Goal: Task Accomplishment & Management: Manage account settings

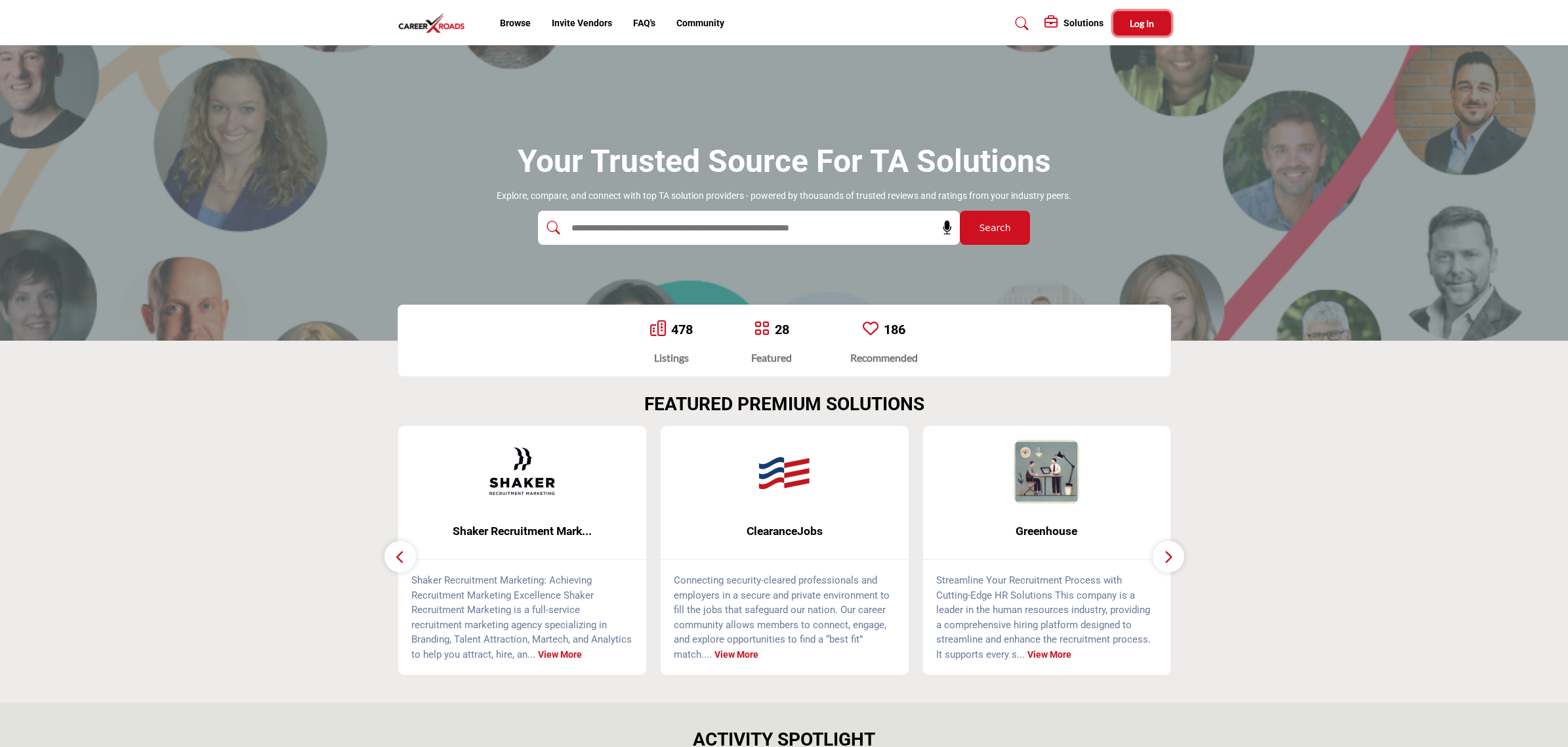
click at [1129, 20] on button "Log In" at bounding box center [1142, 23] width 58 height 24
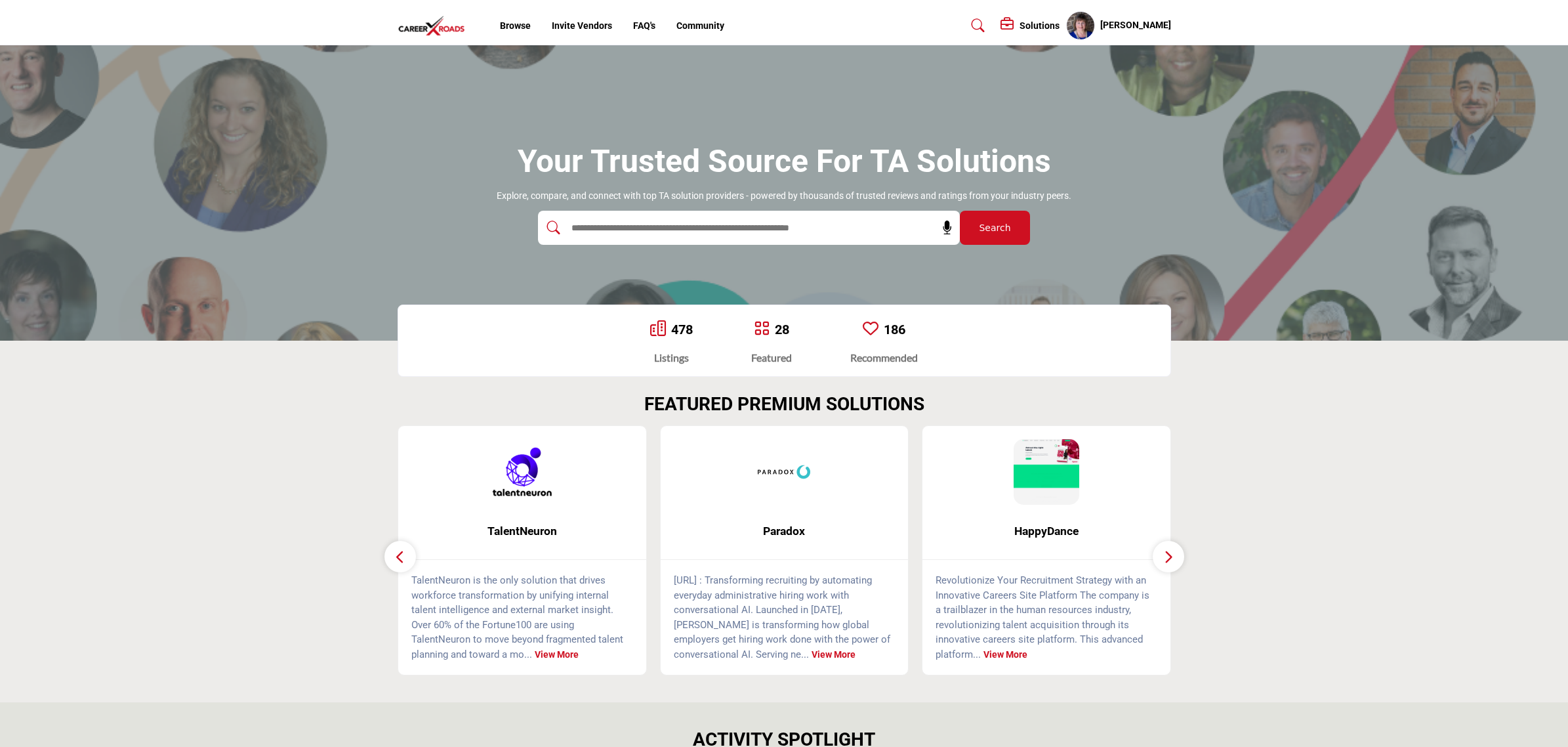
click at [1142, 17] on div "Elaine Orler My Profile My Interests My Lists My Solutions My Listings Sign Out" at bounding box center [1119, 26] width 105 height 28
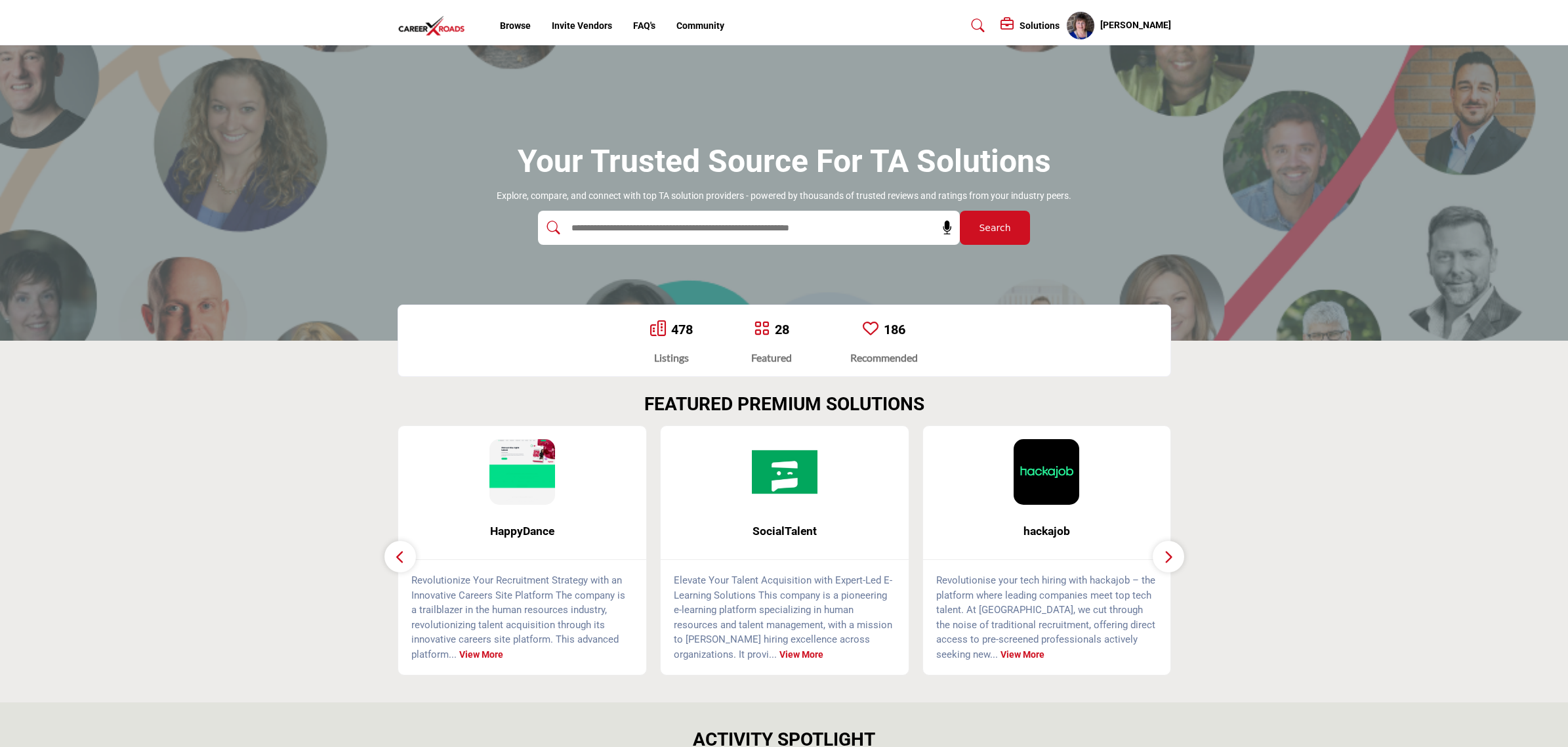
click at [1126, 23] on h5 "[PERSON_NAME]" at bounding box center [1135, 25] width 70 height 13
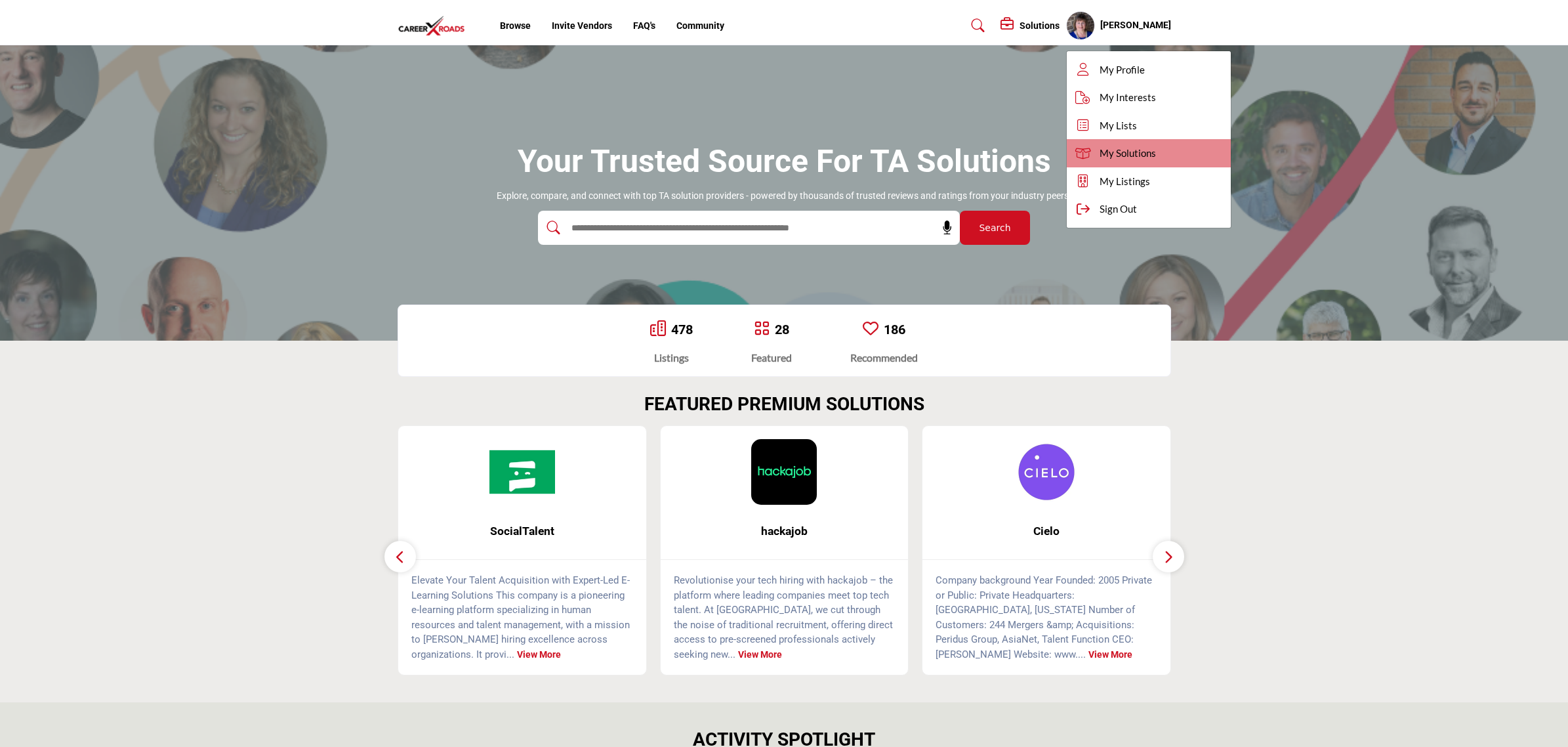
click at [1140, 154] on span "My Solutions" at bounding box center [1127, 153] width 56 height 15
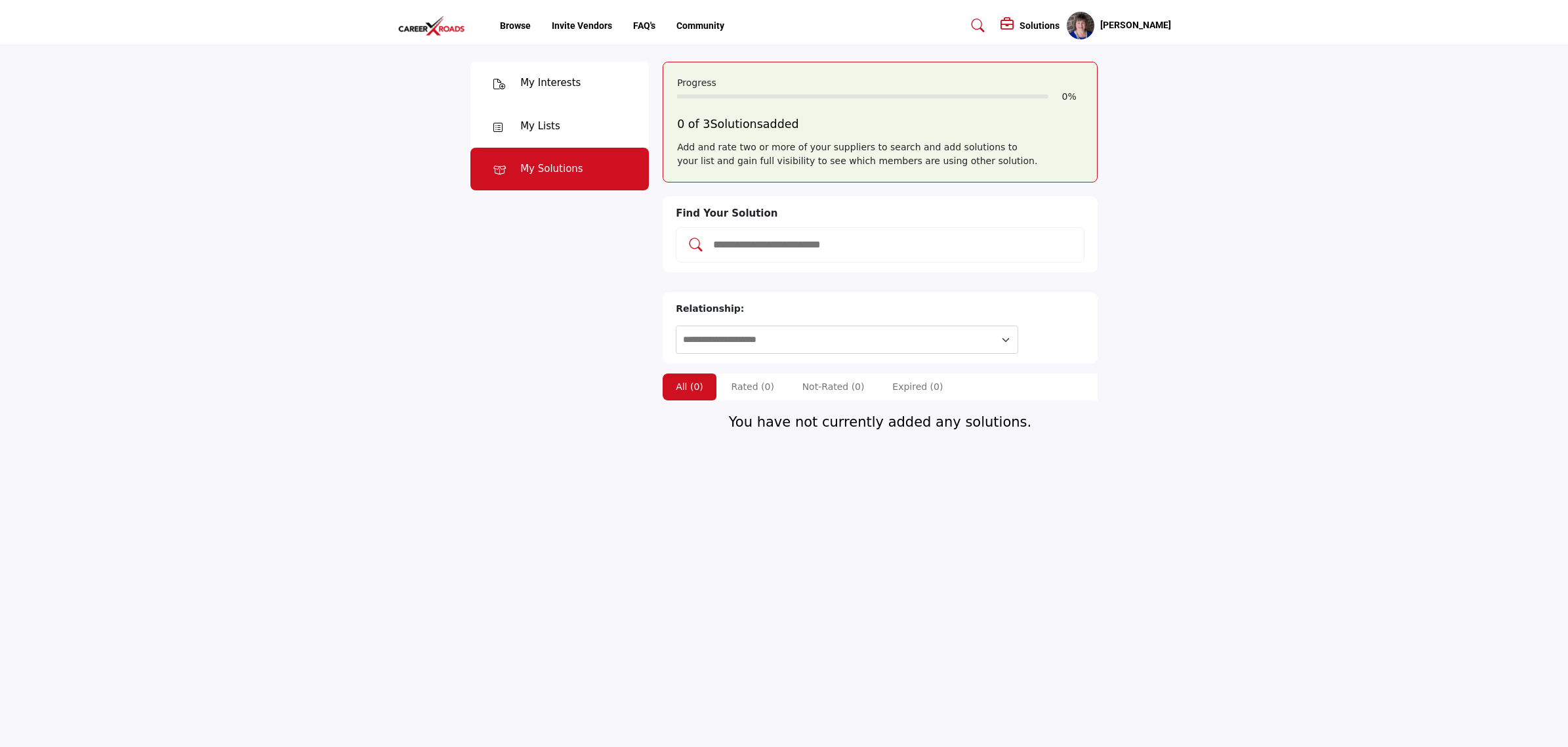
click at [556, 83] on div "My Interests" at bounding box center [550, 83] width 60 height 15
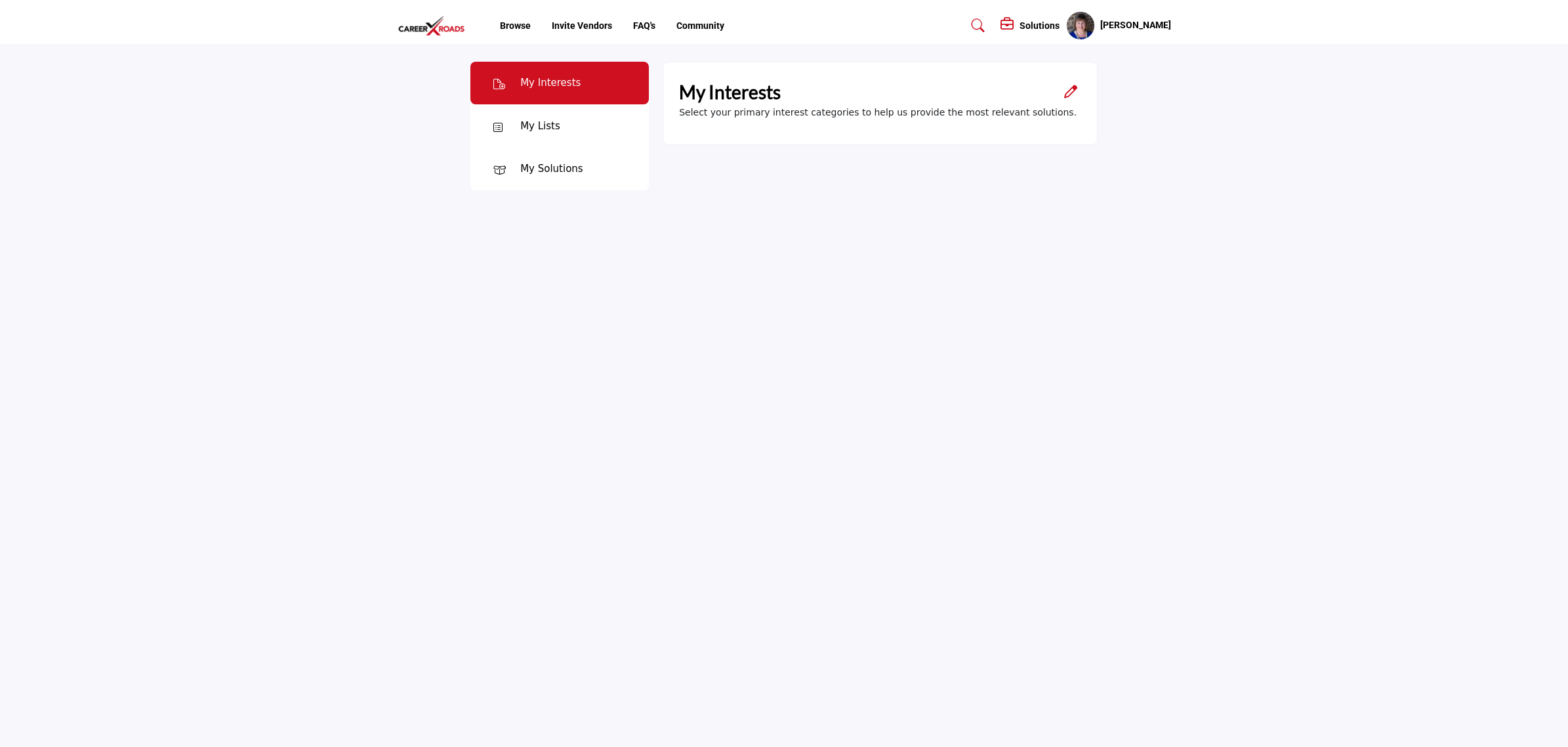
click at [1149, 23] on h5 "[PERSON_NAME]" at bounding box center [1135, 25] width 70 height 13
click at [1141, 184] on span "My Listings" at bounding box center [1124, 182] width 50 height 15
click at [559, 130] on div "My Lists" at bounding box center [559, 126] width 178 height 44
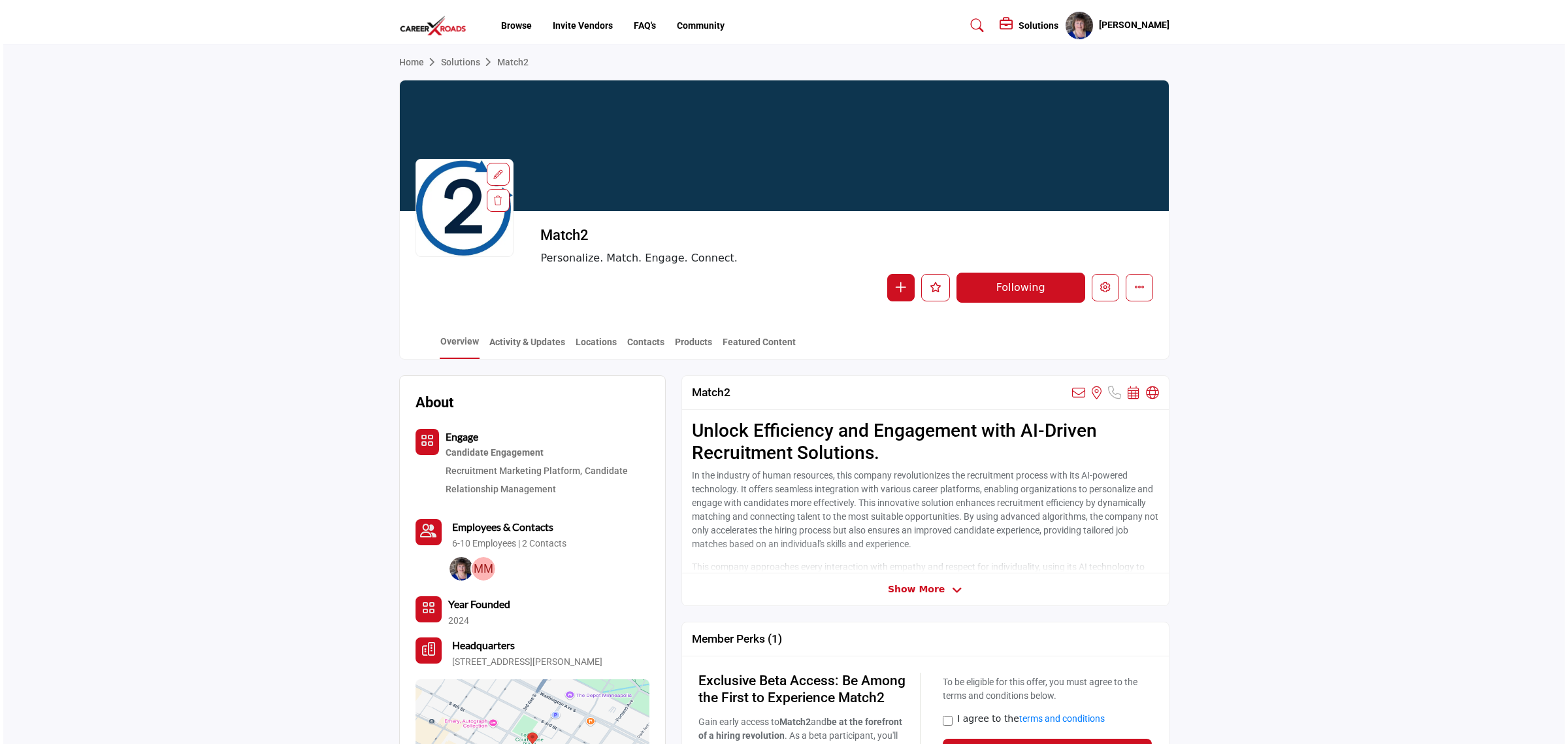
scroll to position [81, 0]
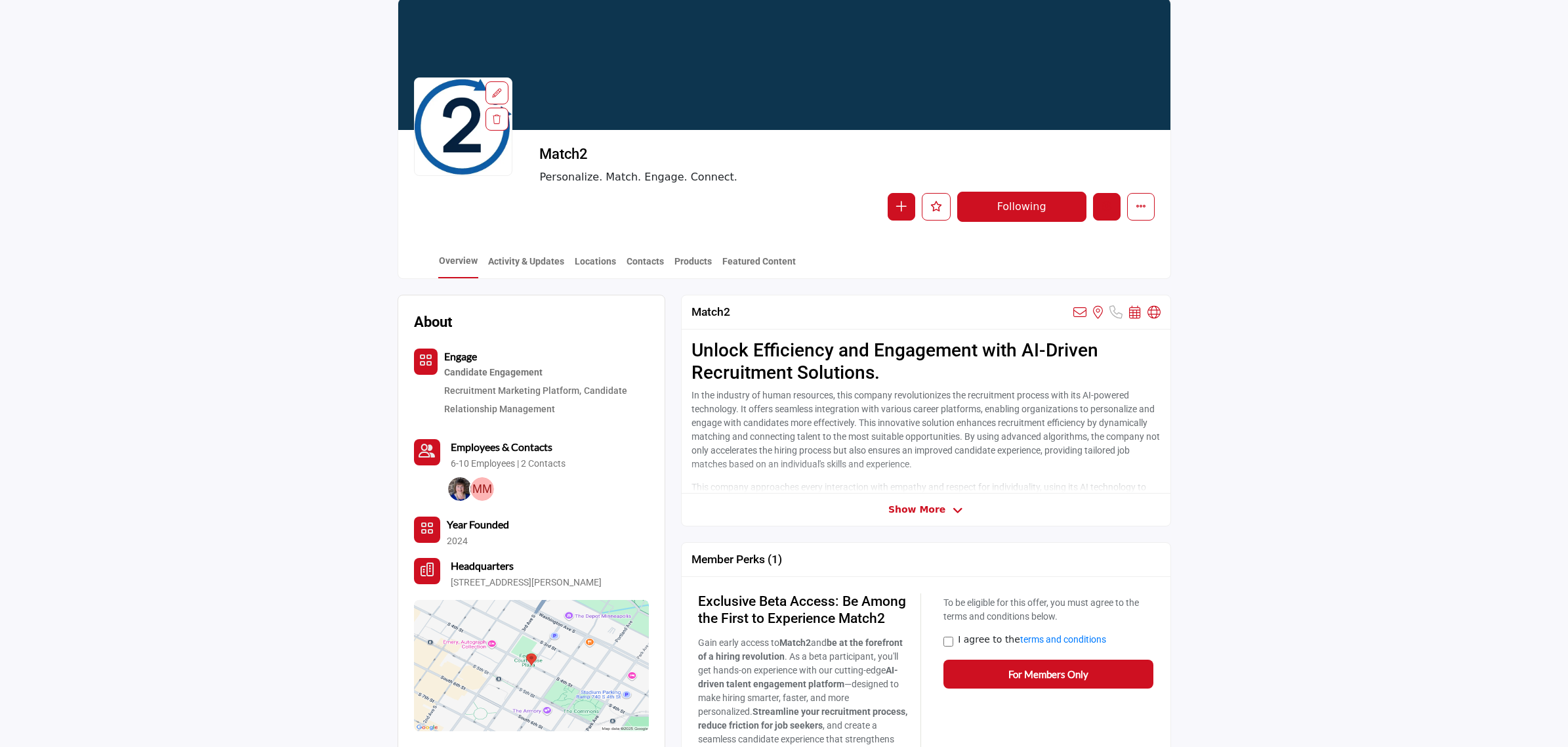
click at [1110, 210] on icon "Edit company" at bounding box center [1107, 206] width 10 height 10
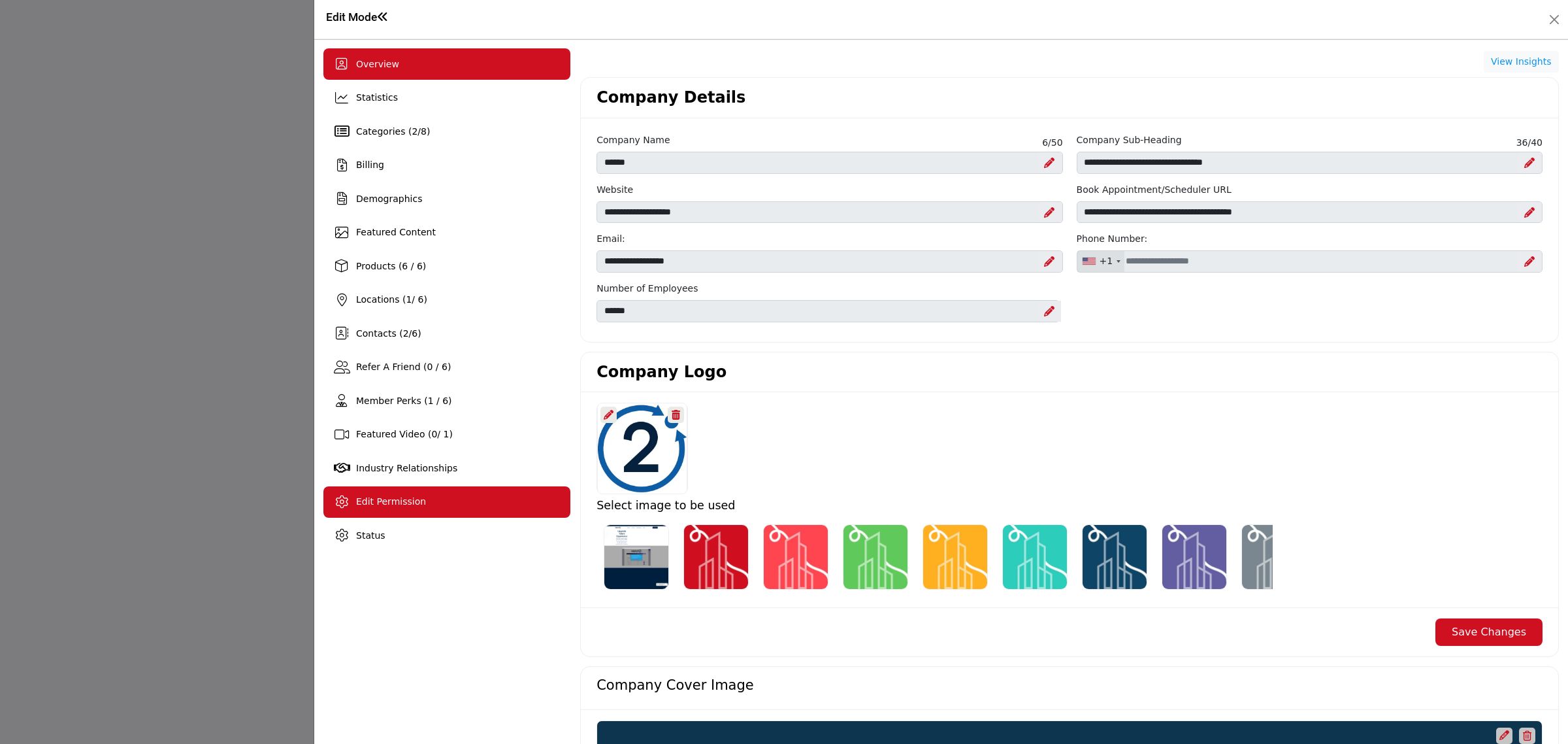
click at [396, 502] on span "Edit Permission" at bounding box center [391, 501] width 70 height 10
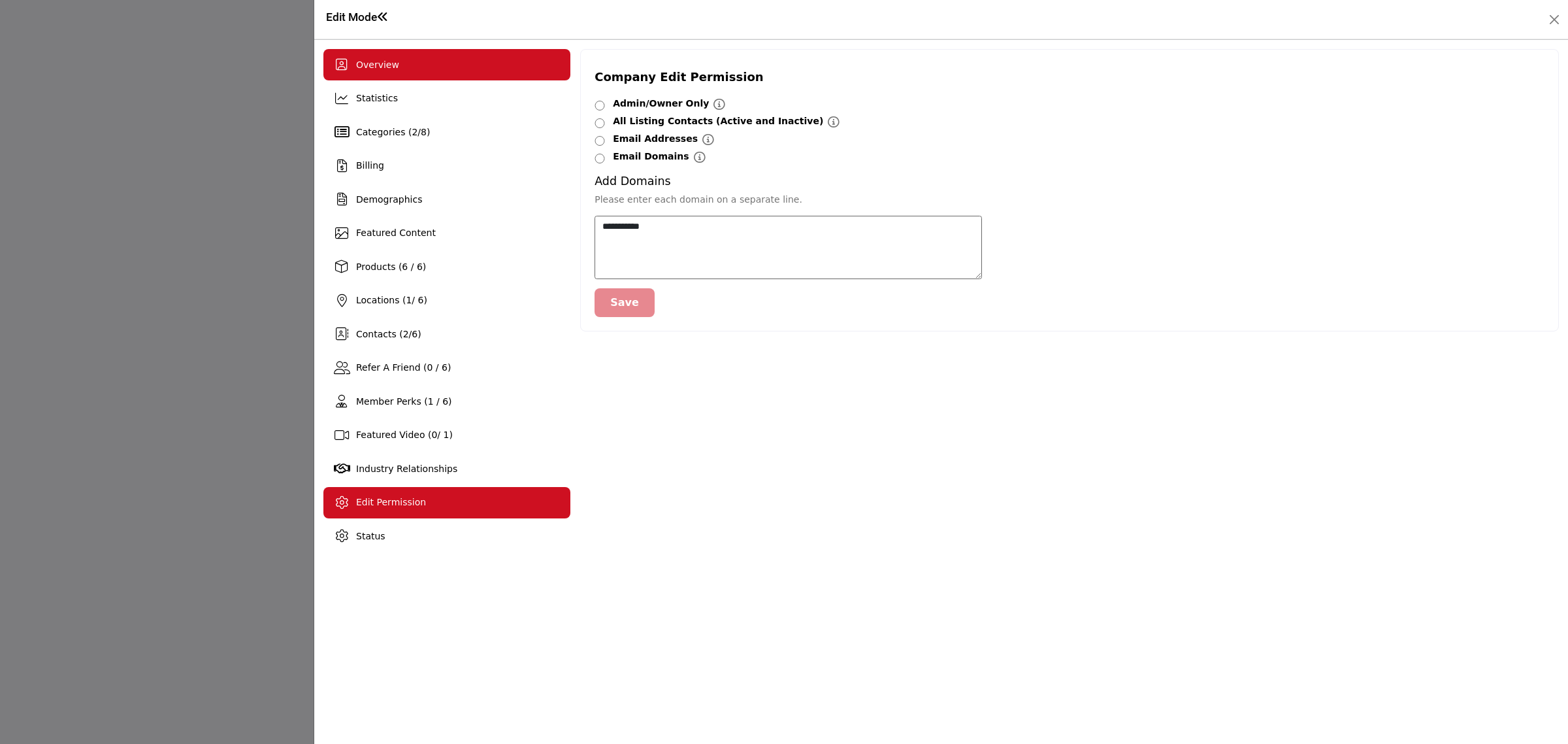
click at [378, 62] on span "Overview" at bounding box center [378, 65] width 43 height 10
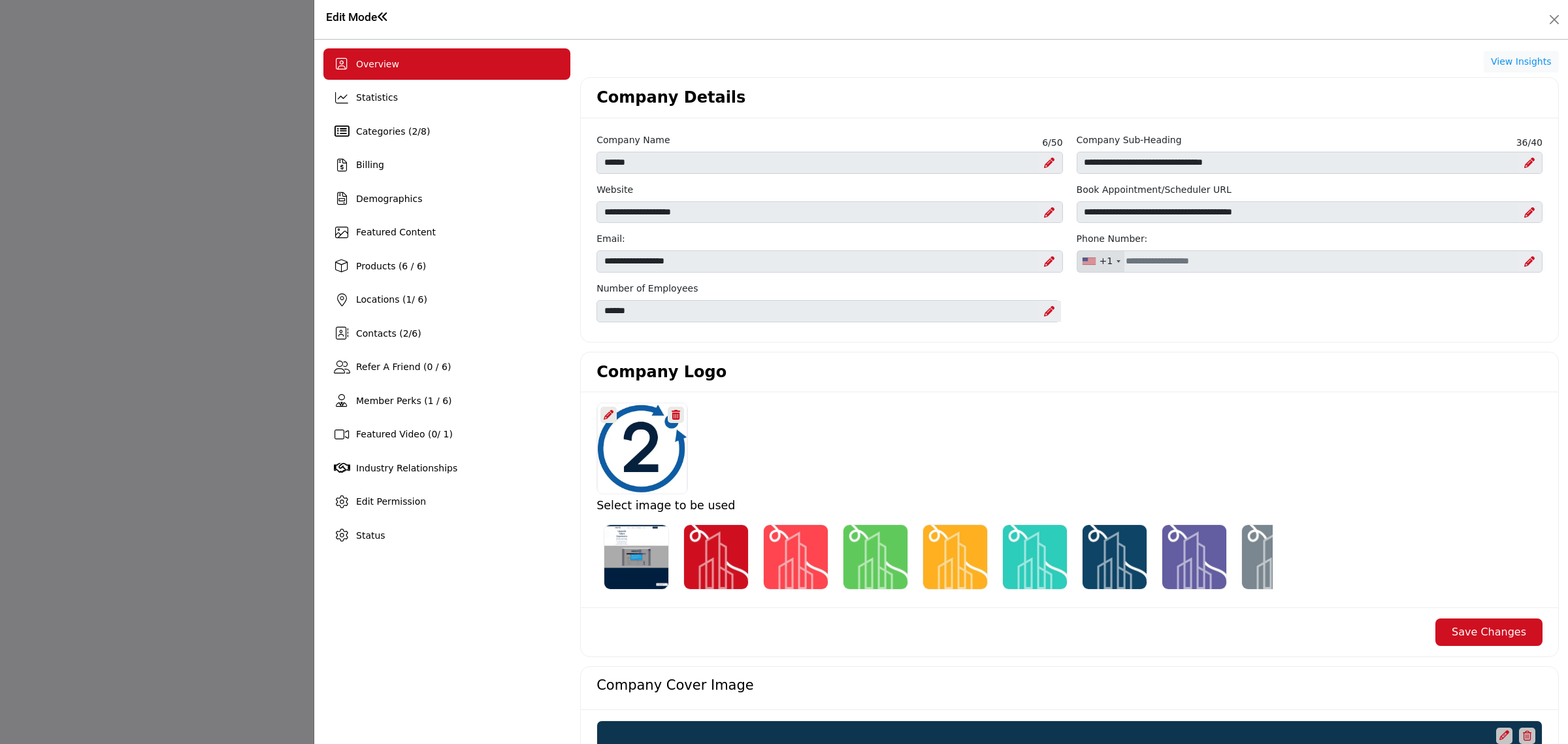
click at [340, 13] on h1 "Edit Mode" at bounding box center [358, 17] width 63 height 13
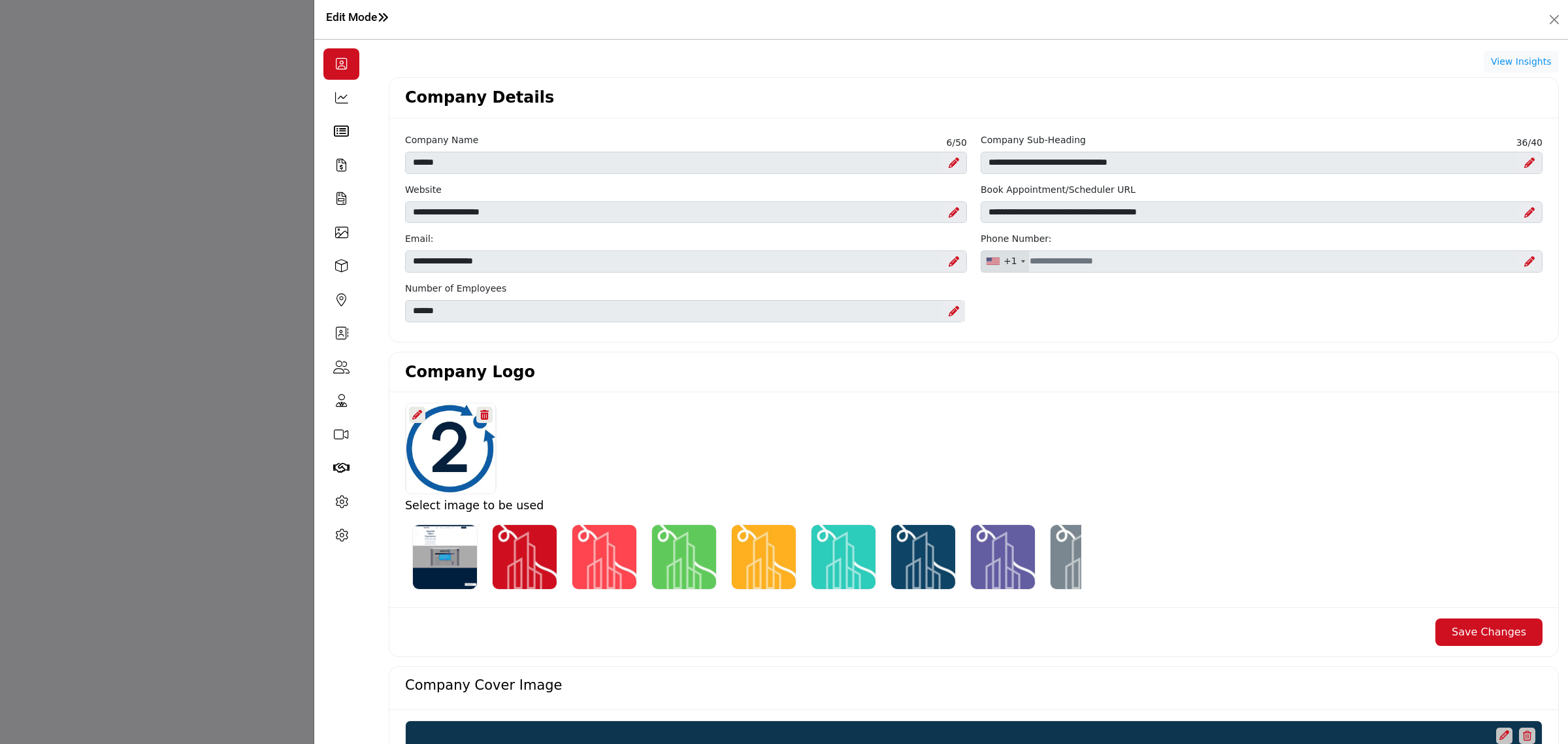
click at [340, 13] on h1 "Edit Mode" at bounding box center [358, 17] width 63 height 13
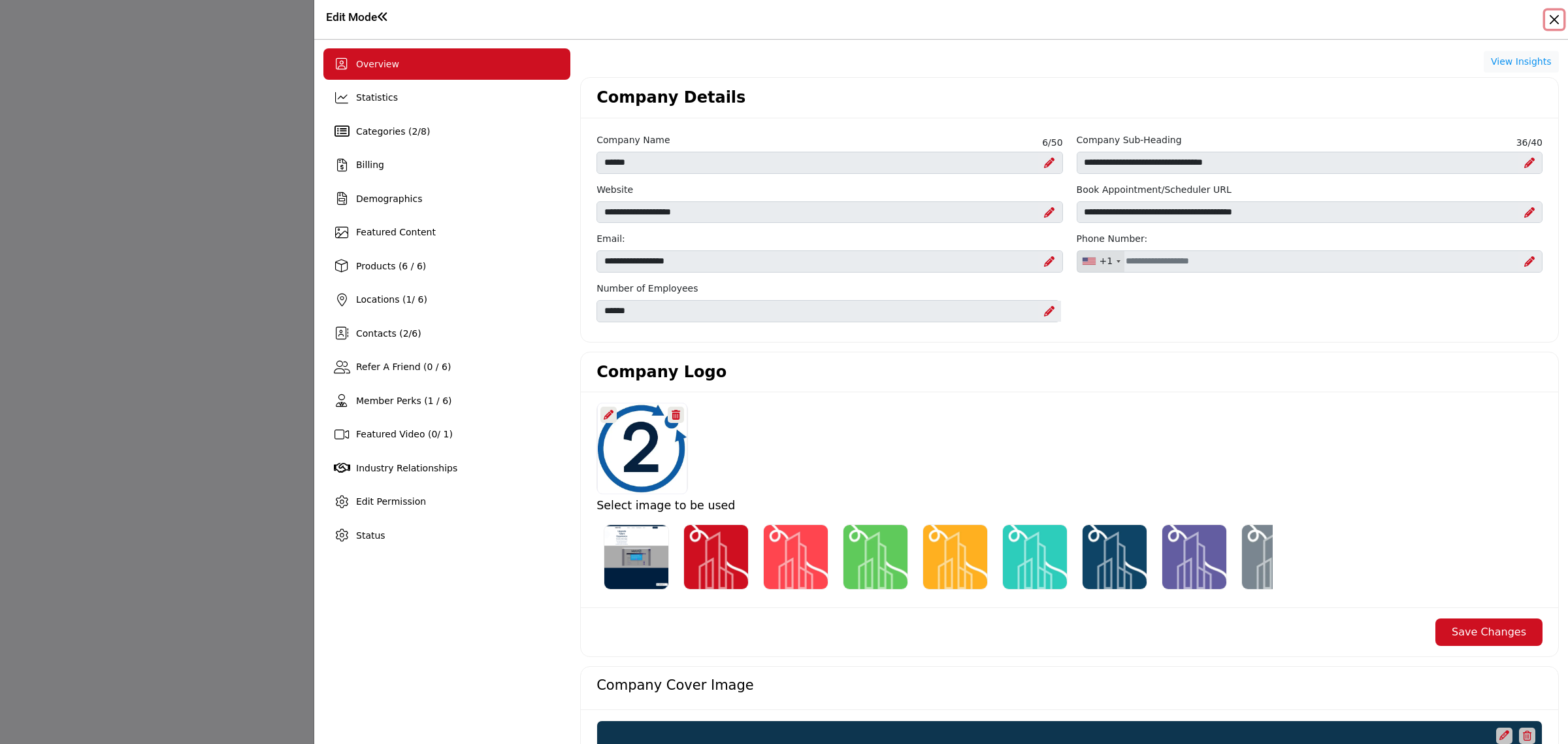
click at [1552, 16] on button "Close" at bounding box center [1554, 19] width 18 height 18
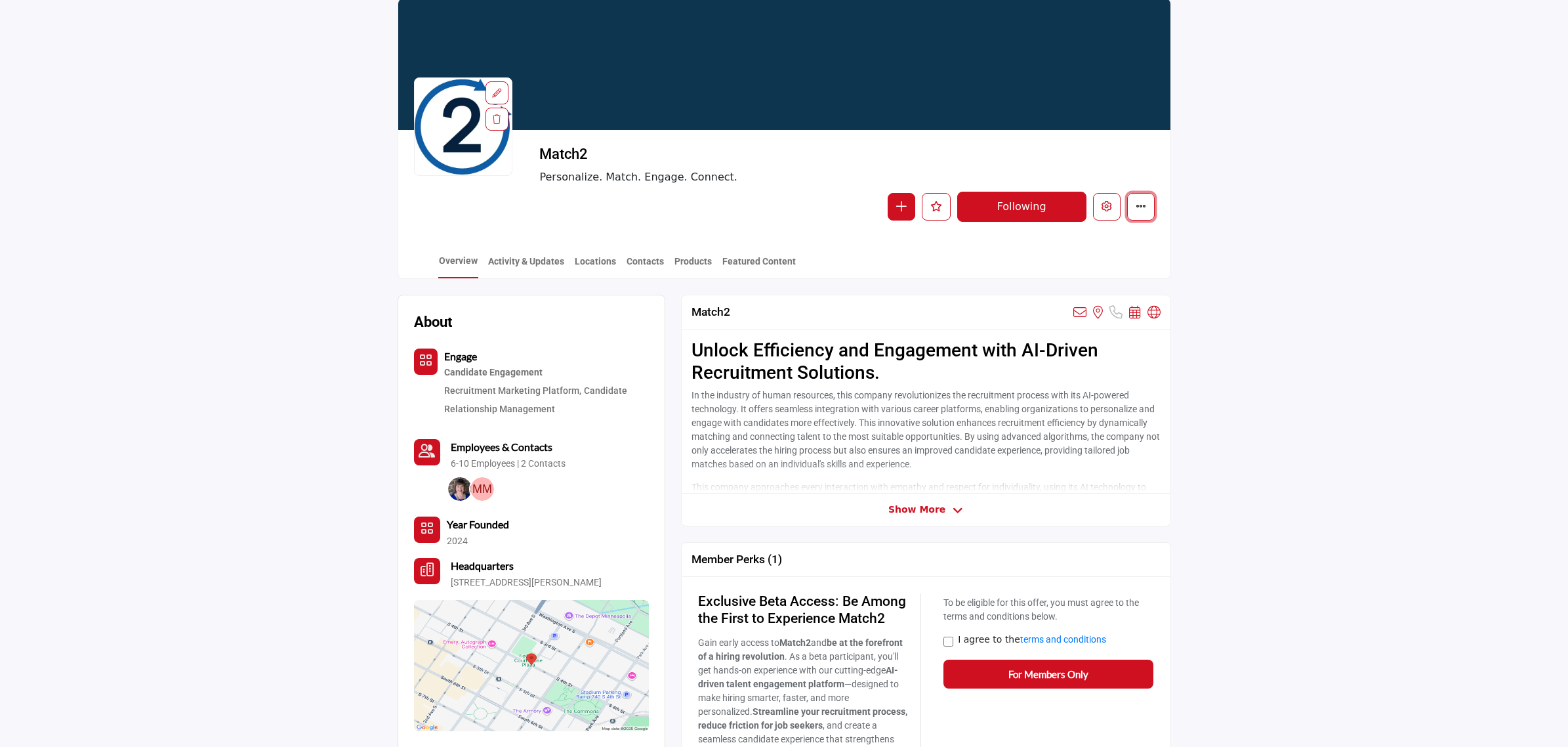
click at [1134, 203] on button "More details" at bounding box center [1141, 206] width 28 height 28
click at [1102, 207] on icon "Edit company" at bounding box center [1107, 206] width 10 height 10
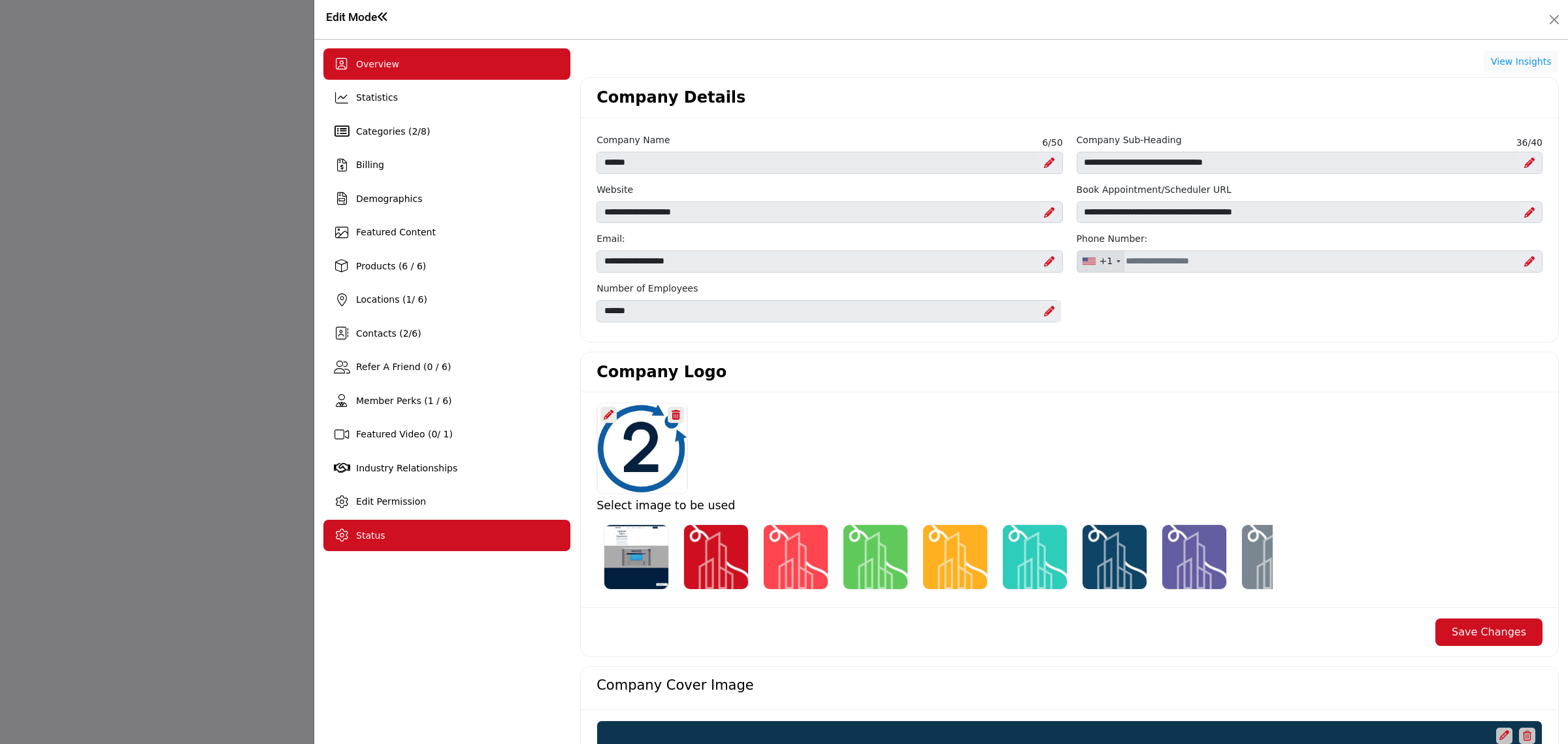
click at [368, 533] on span "Status" at bounding box center [370, 536] width 29 height 10
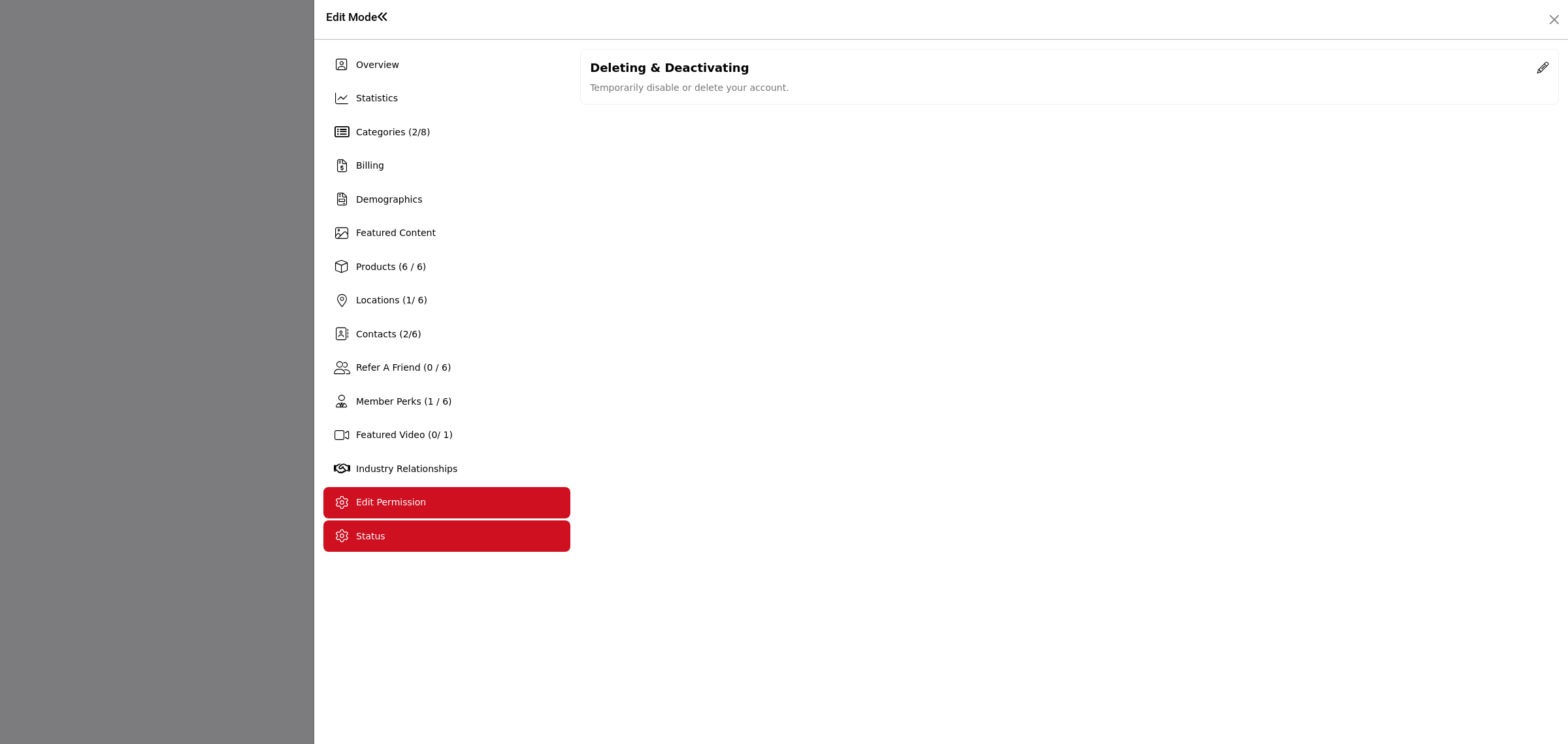
click at [384, 500] on span "Edit Permission" at bounding box center [391, 502] width 70 height 10
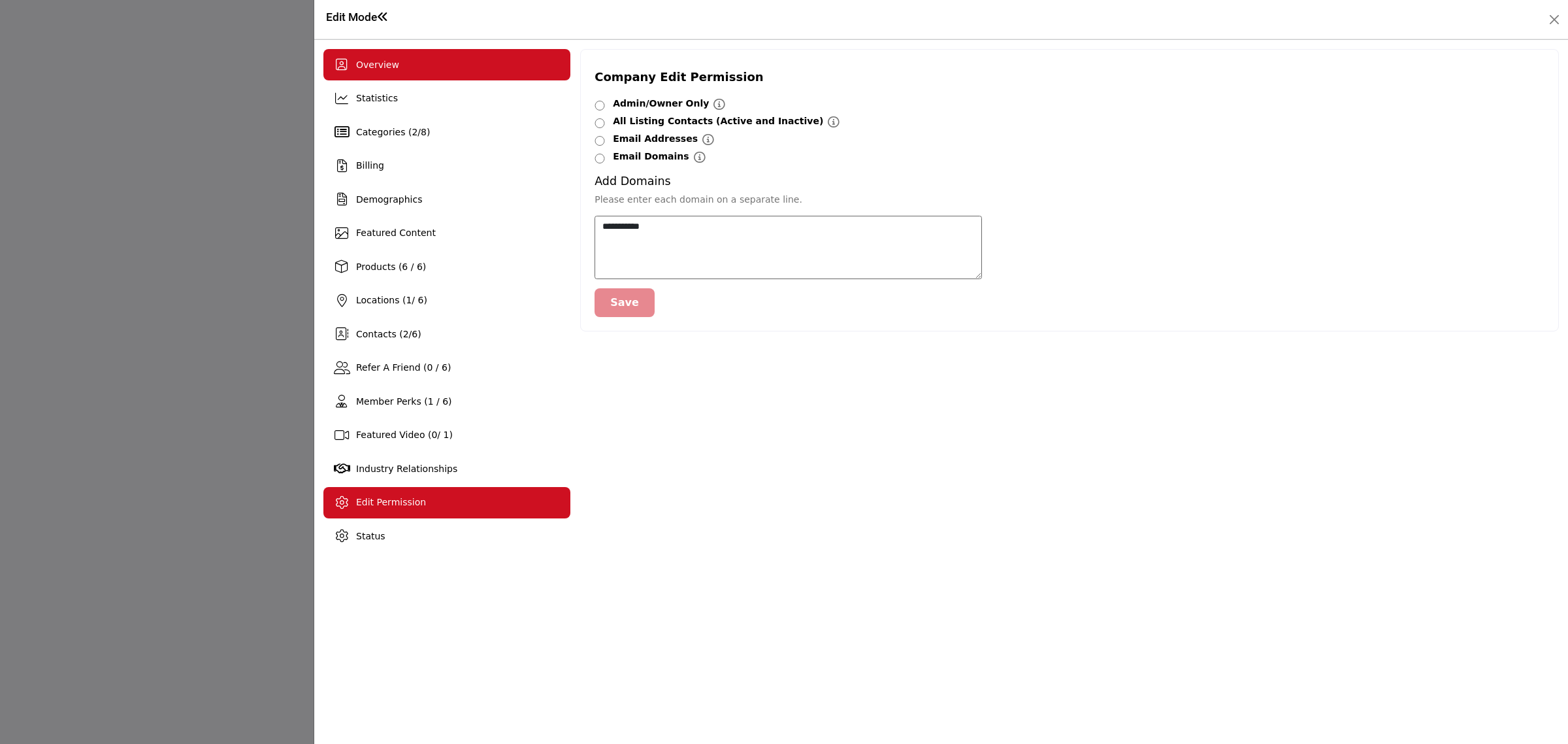
click at [384, 60] on span "Overview" at bounding box center [378, 65] width 43 height 10
